Goal: Transaction & Acquisition: Download file/media

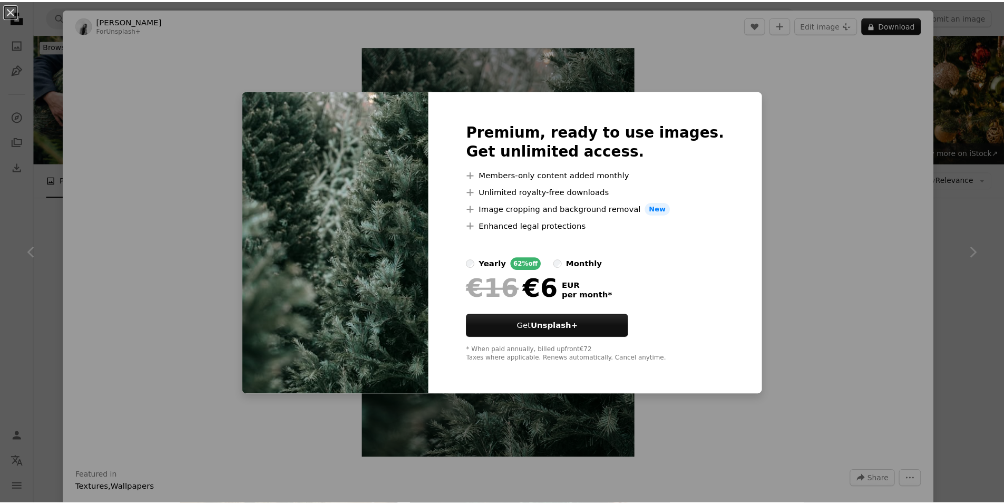
scroll to position [738, 0]
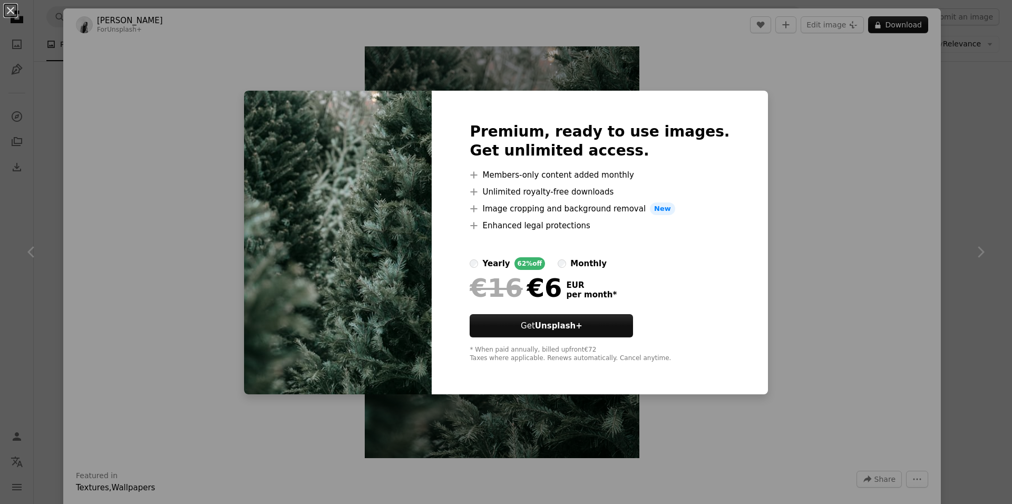
click at [644, 41] on div "An X shape Premium, ready to use images. Get unlimited access. A plus sign Memb…" at bounding box center [506, 252] width 1012 height 504
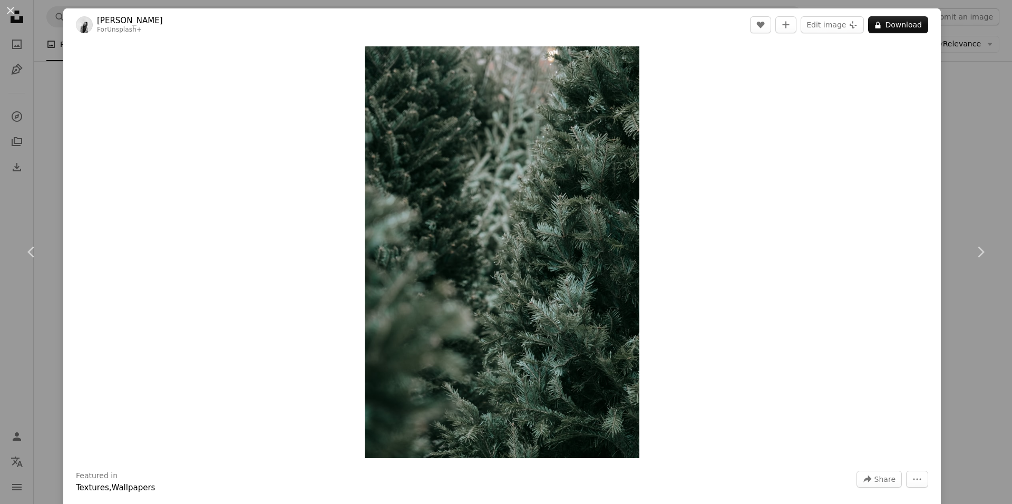
click at [37, 19] on div "An X shape Chevron left Chevron right [PERSON_NAME] For Unsplash+ A heart A plu…" at bounding box center [506, 252] width 1012 height 504
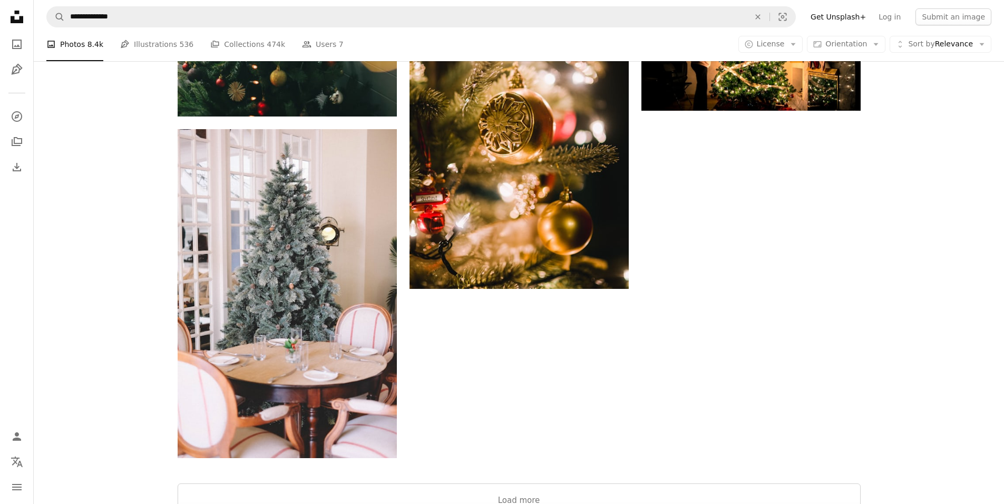
scroll to position [2108, 0]
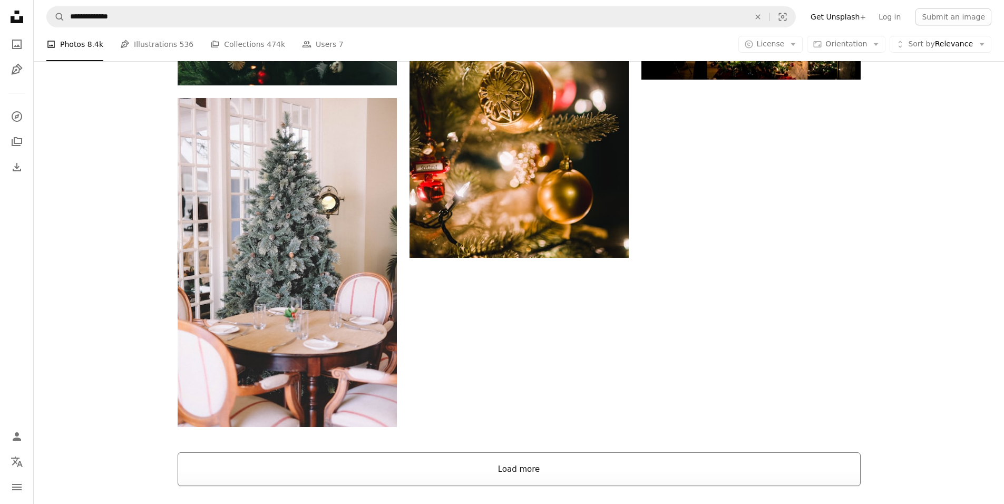
click at [583, 452] on button "Load more" at bounding box center [519, 469] width 683 height 34
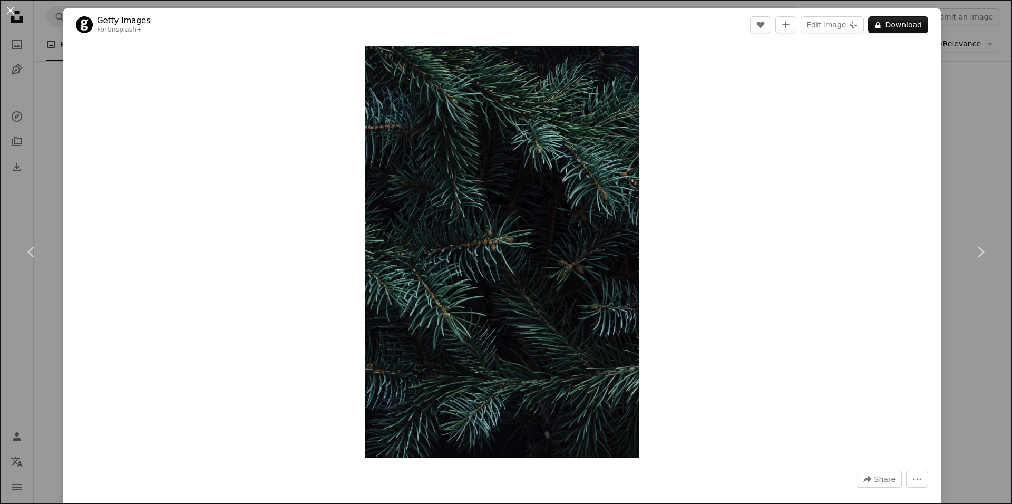
click at [16, 13] on button "An X shape" at bounding box center [10, 10] width 13 height 13
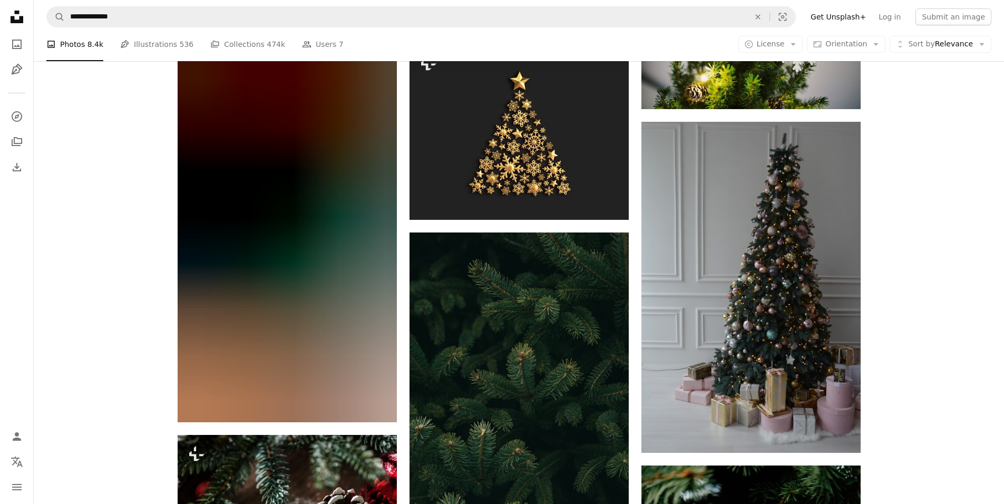
scroll to position [9907, 0]
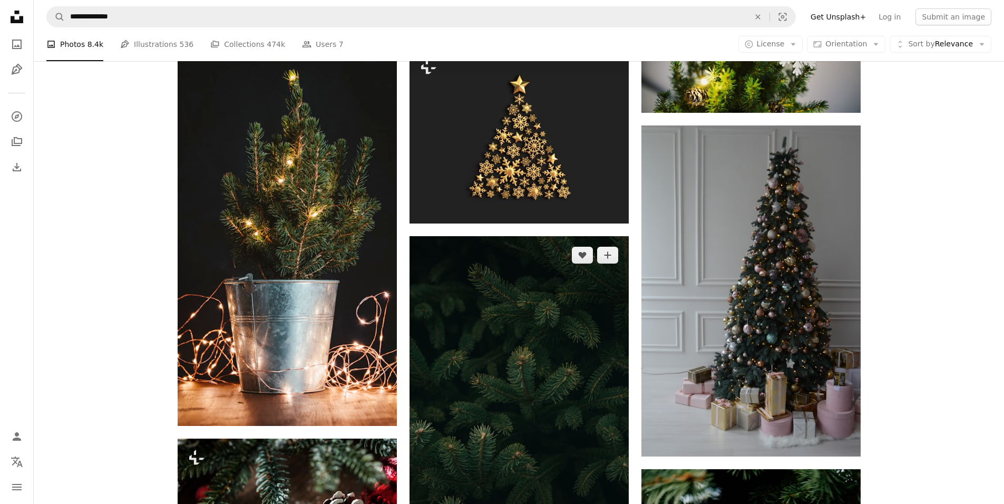
click at [501, 274] on img at bounding box center [518, 400] width 219 height 329
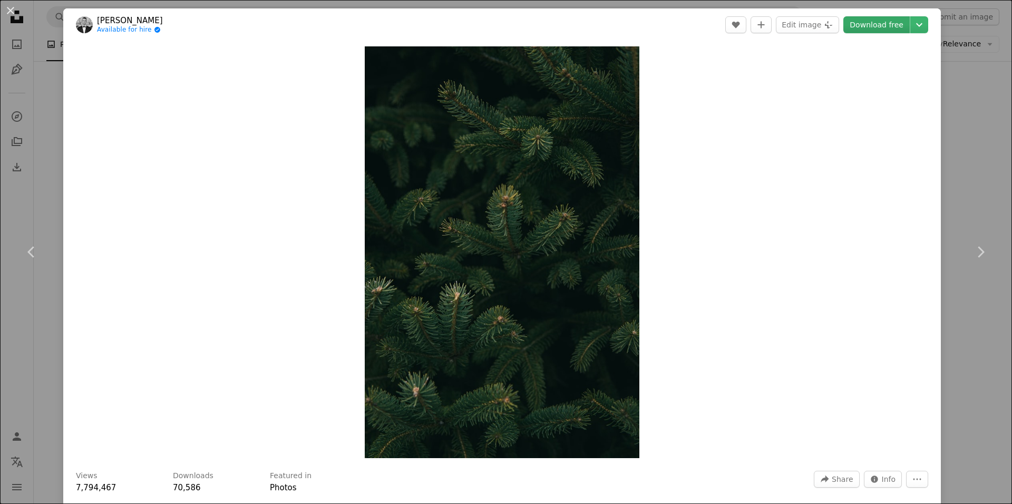
click at [866, 28] on link "Download free" at bounding box center [876, 24] width 66 height 17
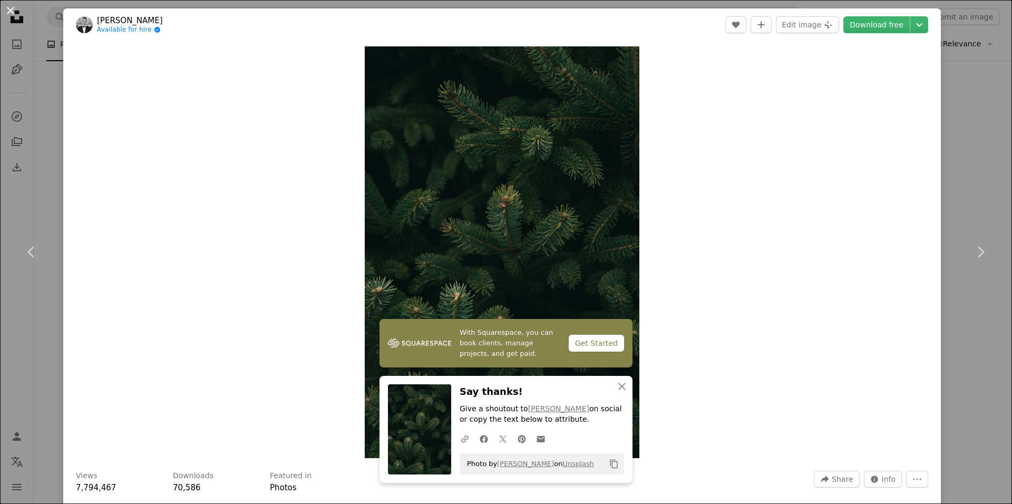
click at [15, 14] on button "An X shape" at bounding box center [10, 10] width 13 height 13
